Goal: Task Accomplishment & Management: Manage account settings

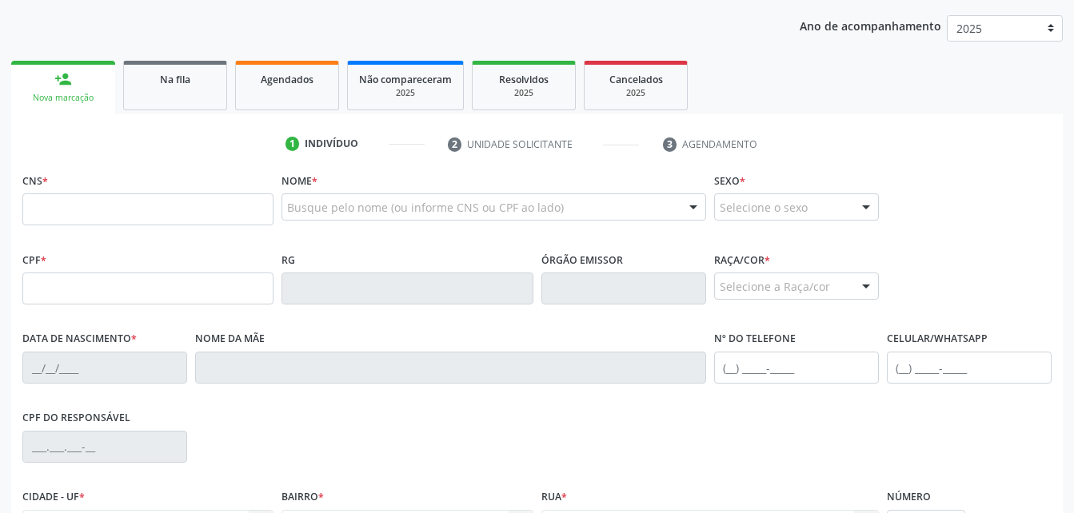
scroll to position [242, 0]
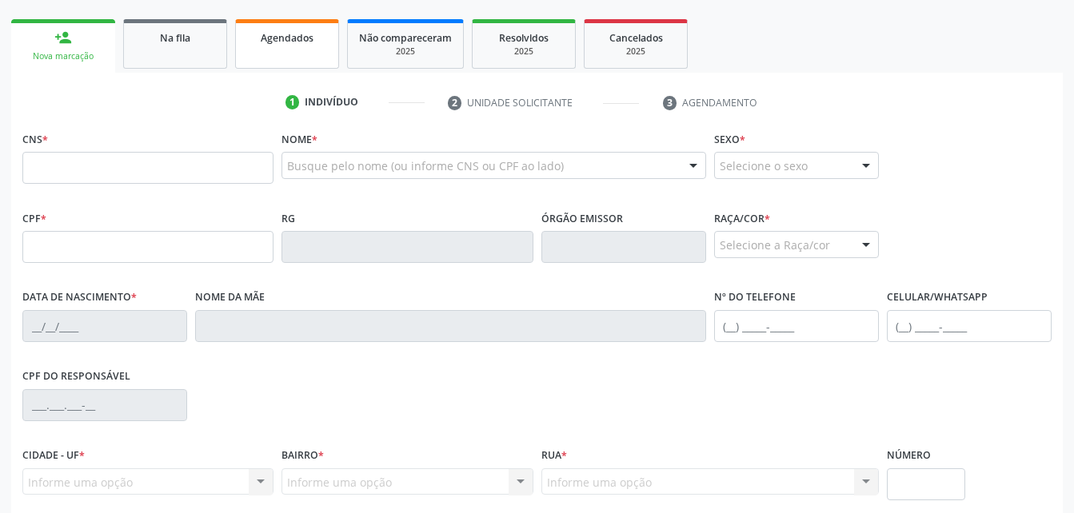
click at [325, 62] on link "Agendados" at bounding box center [287, 44] width 104 height 50
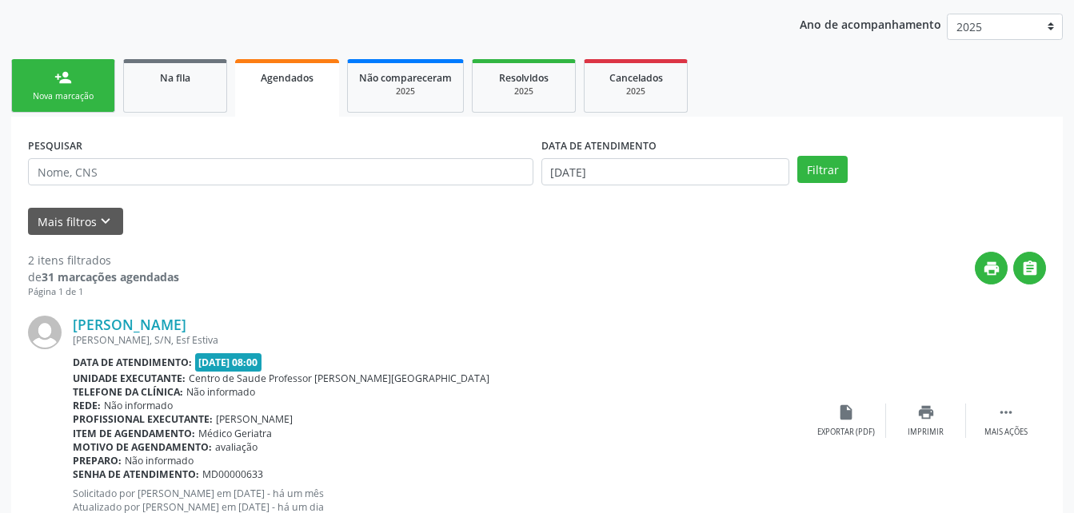
scroll to position [184, 0]
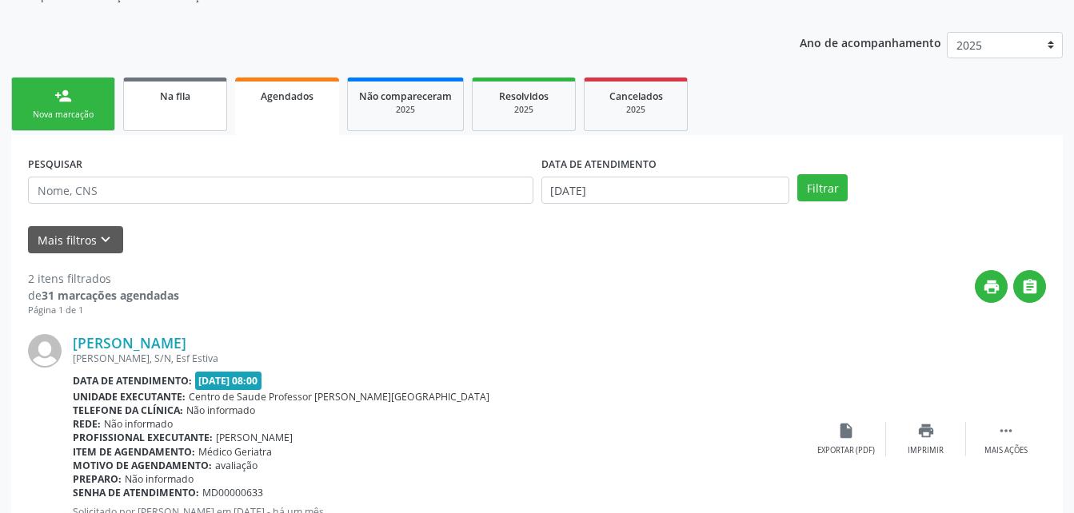
click at [181, 106] on link "Na fila" at bounding box center [175, 105] width 104 height 54
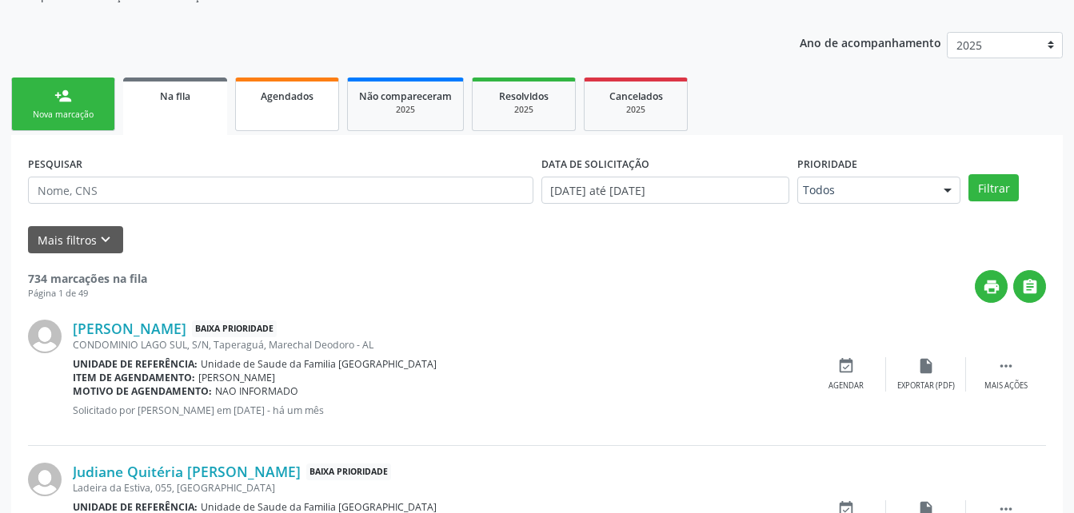
click at [306, 121] on link "Agendados" at bounding box center [287, 105] width 104 height 54
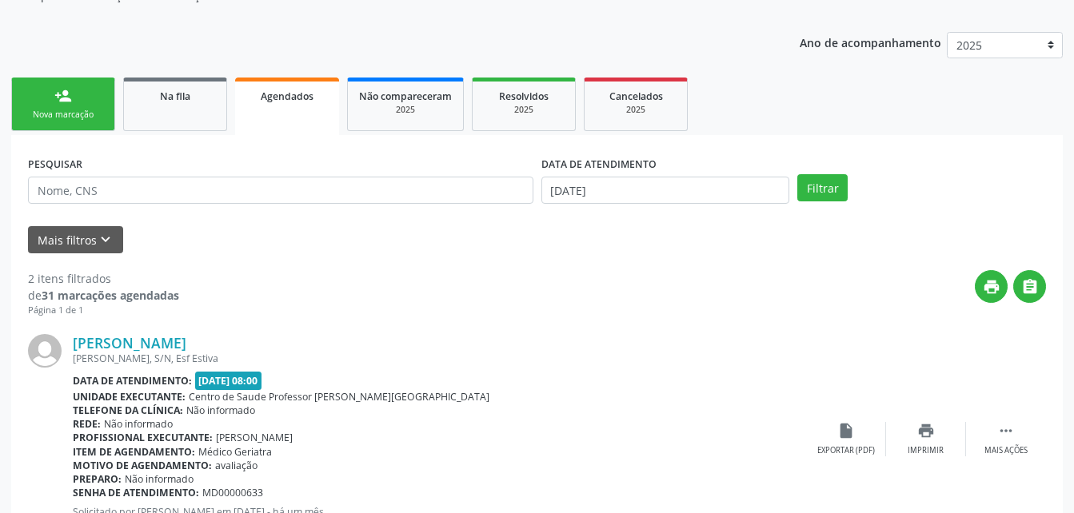
click at [285, 118] on link "Agendados" at bounding box center [287, 107] width 104 height 58
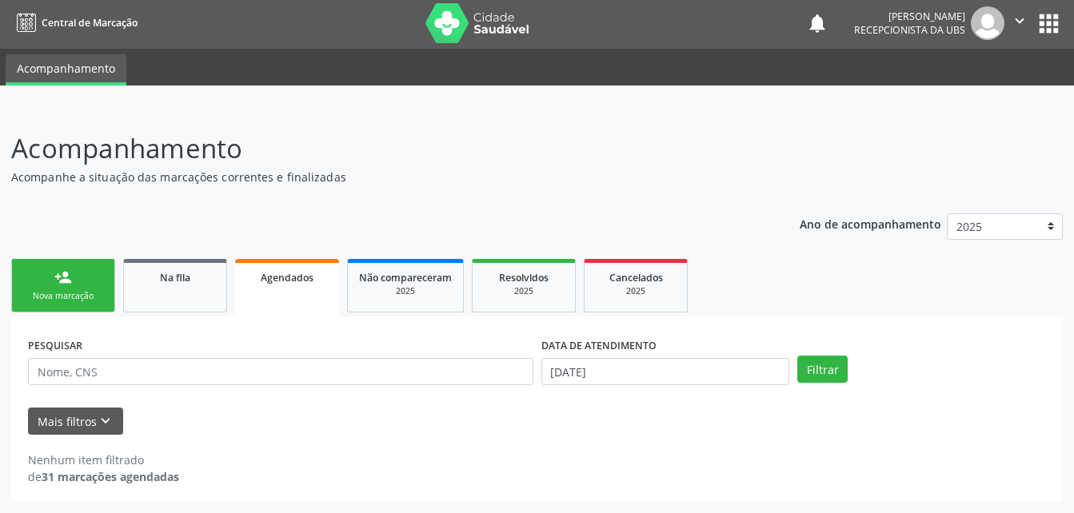
click at [231, 287] on ul "person_add Nova marcação Na fila Agendados Não compareceram 2025 Resolvidos 202…" at bounding box center [536, 286] width 1051 height 62
drag, startPoint x: 105, startPoint y: 293, endPoint x: 289, endPoint y: 7, distance: 339.9
click at [105, 293] on link "person_add Nova marcação" at bounding box center [63, 286] width 104 height 54
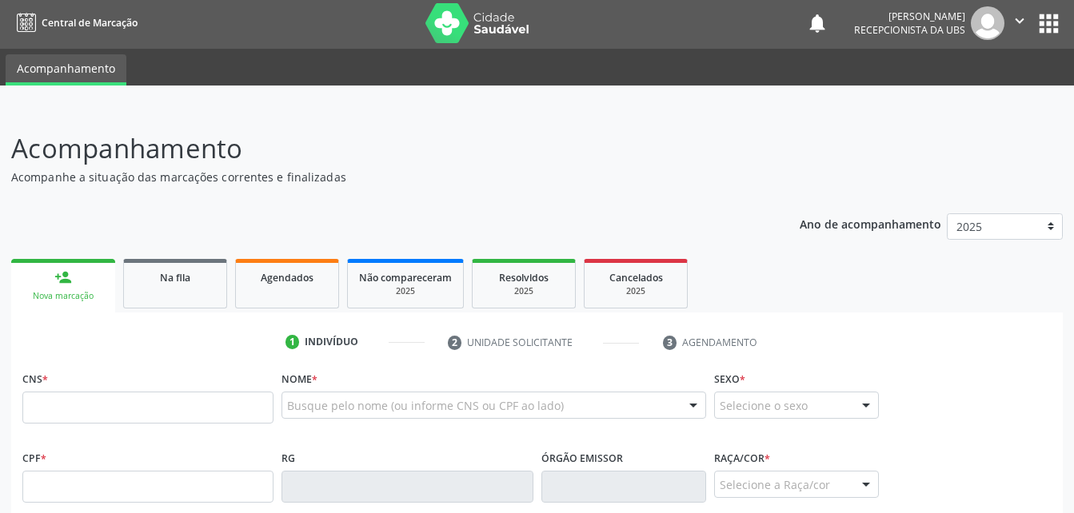
click at [995, 28] on img at bounding box center [987, 23] width 34 height 34
click at [1022, 22] on icon "" at bounding box center [1019, 21] width 18 height 18
click at [1010, 94] on link "Sair" at bounding box center [978, 95] width 110 height 22
